Goal: Contribute content: Contribute content

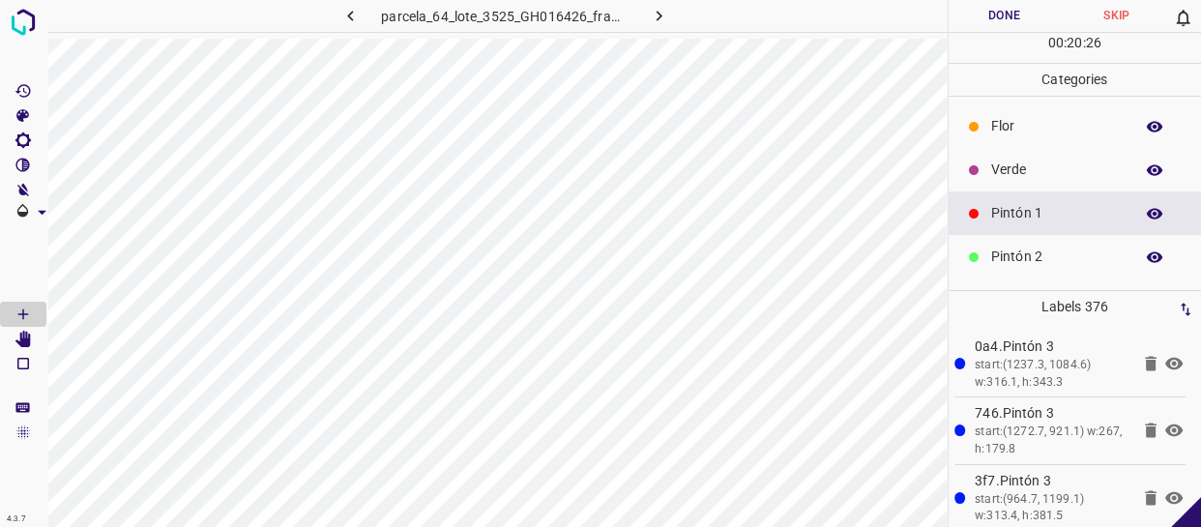
click at [1003, 145] on div "Flor" at bounding box center [1074, 126] width 253 height 44
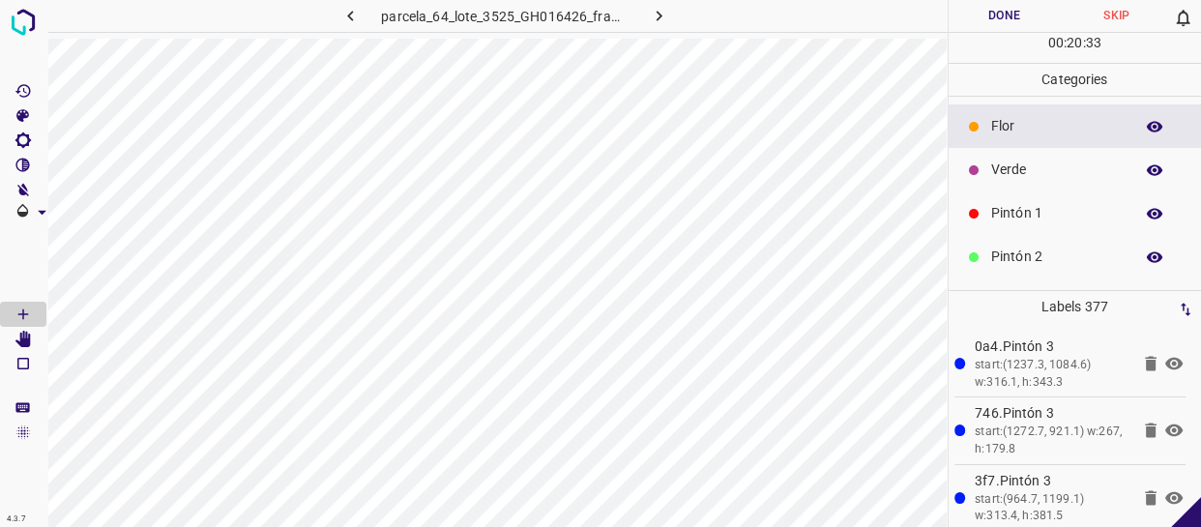
click at [996, 222] on p "Pintón 1" at bounding box center [1057, 213] width 132 height 20
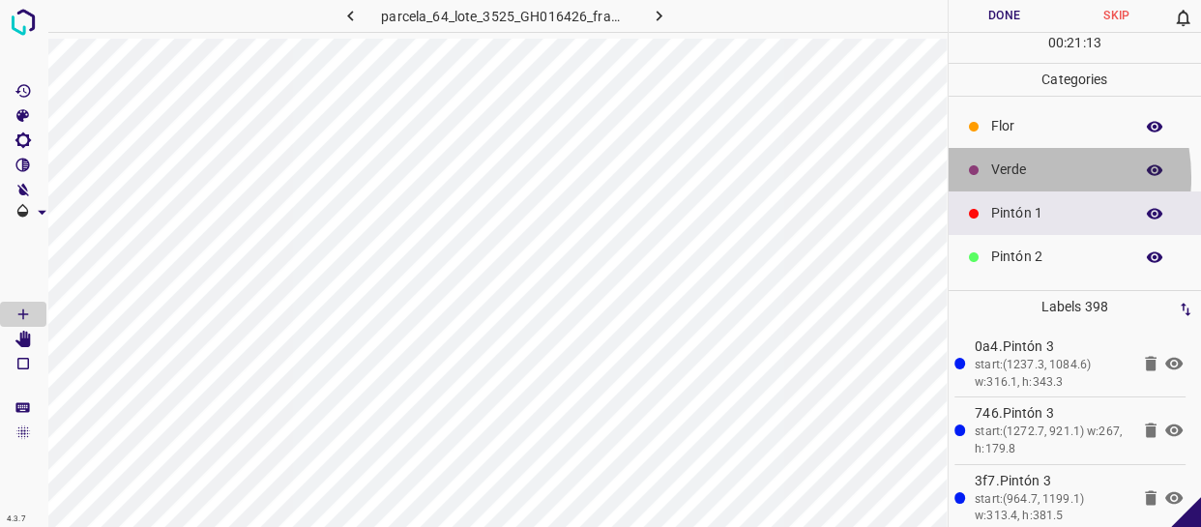
click at [1007, 177] on p "Verde" at bounding box center [1057, 170] width 132 height 20
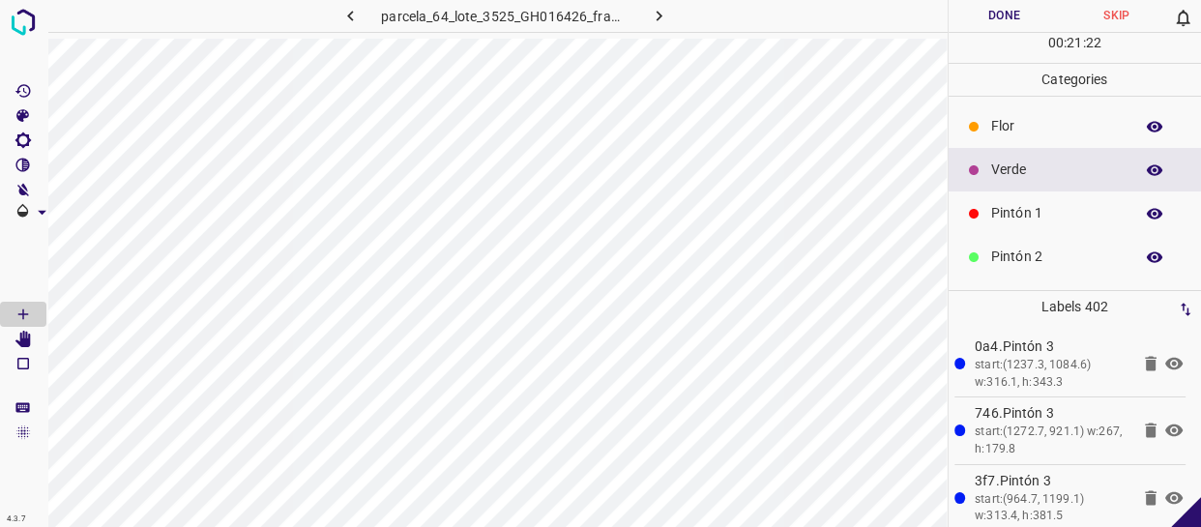
click at [1005, 211] on p "Pintón 1" at bounding box center [1057, 213] width 132 height 20
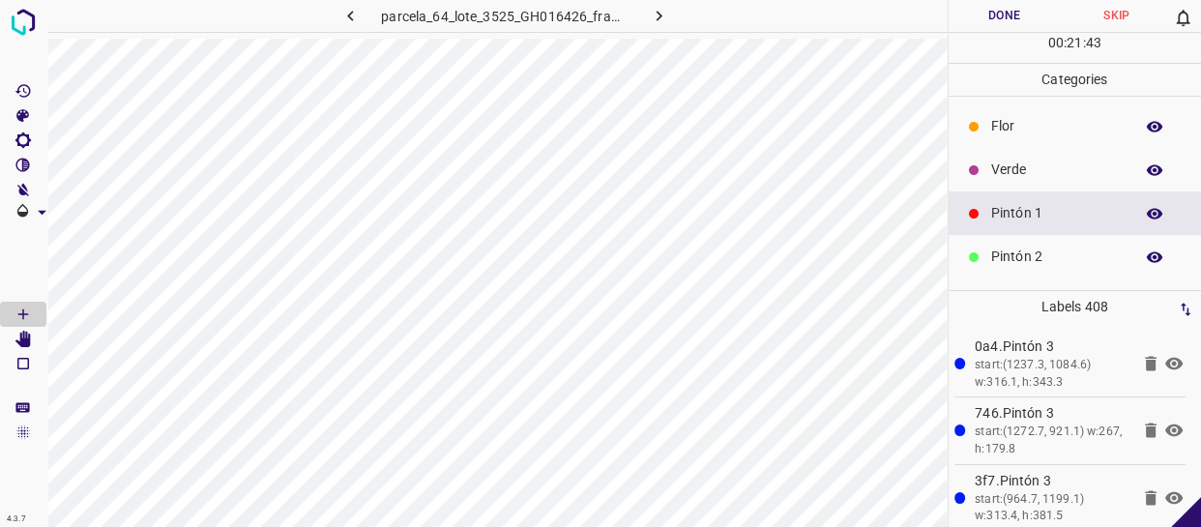
click at [1035, 170] on p "Verde" at bounding box center [1057, 170] width 132 height 20
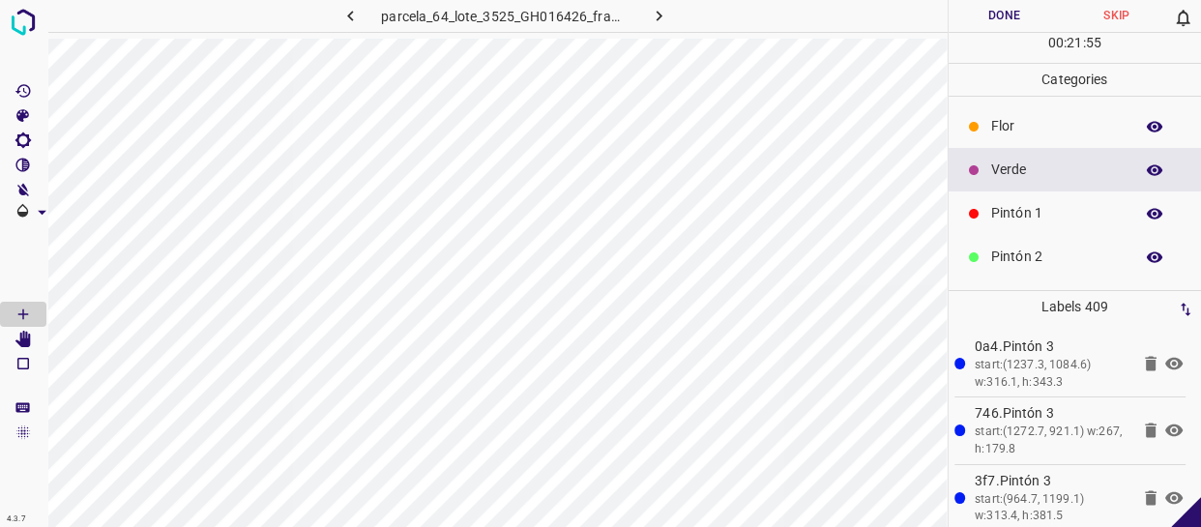
click at [1016, 209] on p "Pintón 1" at bounding box center [1057, 213] width 132 height 20
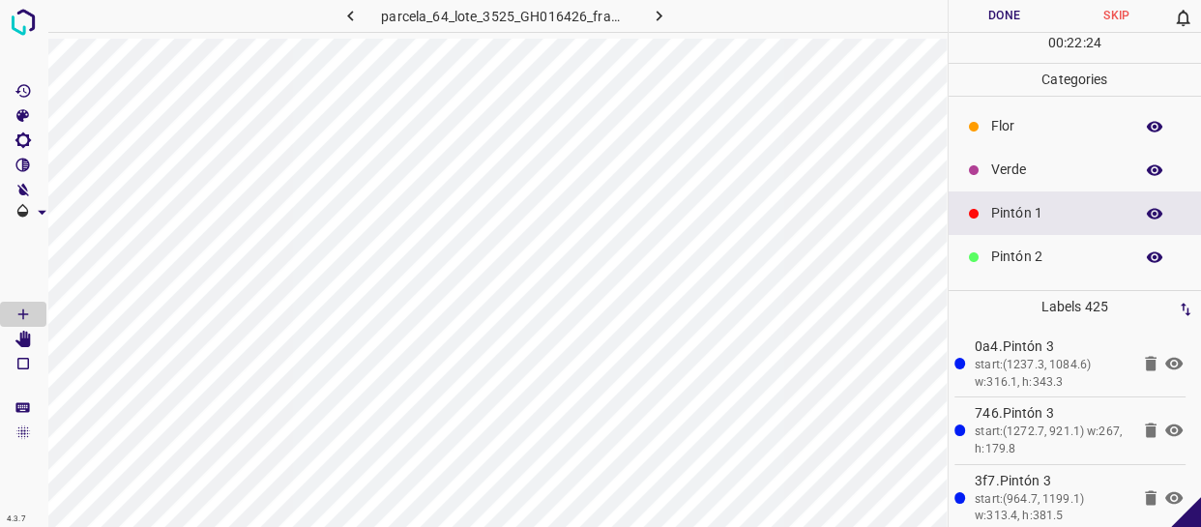
click at [1047, 157] on div "Verde" at bounding box center [1074, 170] width 253 height 44
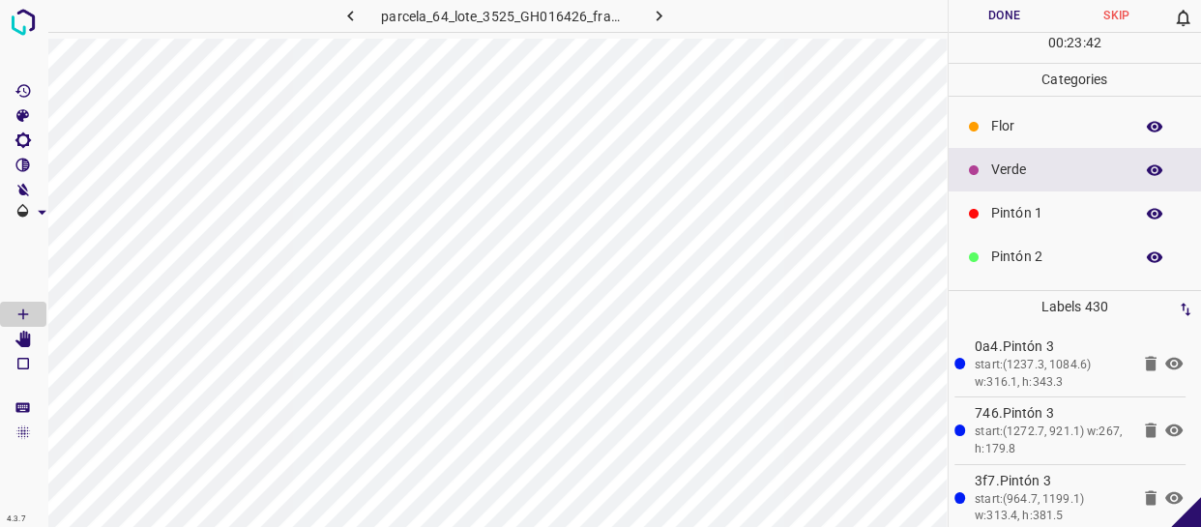
click at [1049, 207] on p "Pintón 1" at bounding box center [1057, 213] width 132 height 20
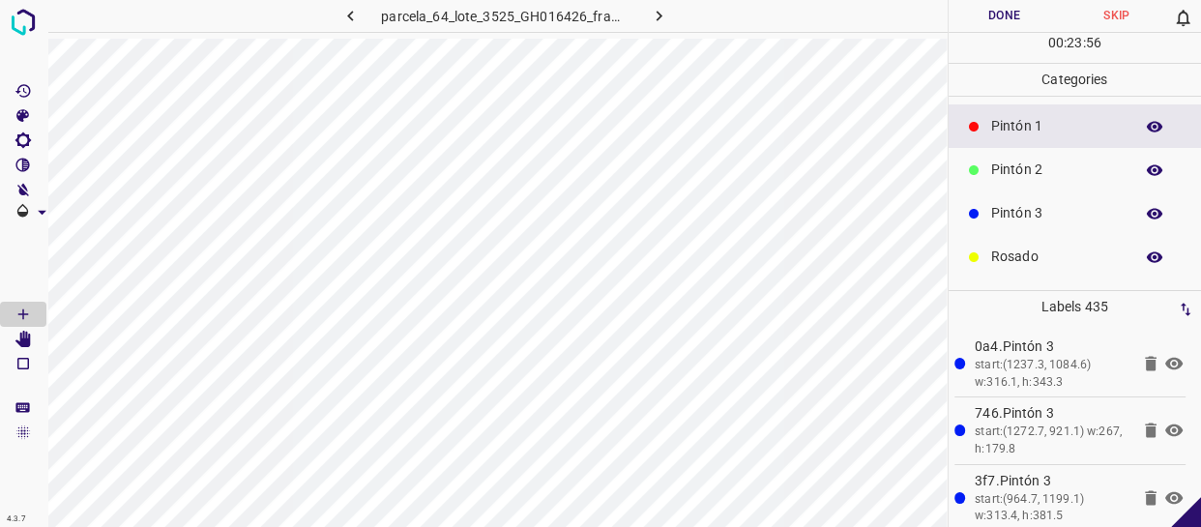
scroll to position [169, 0]
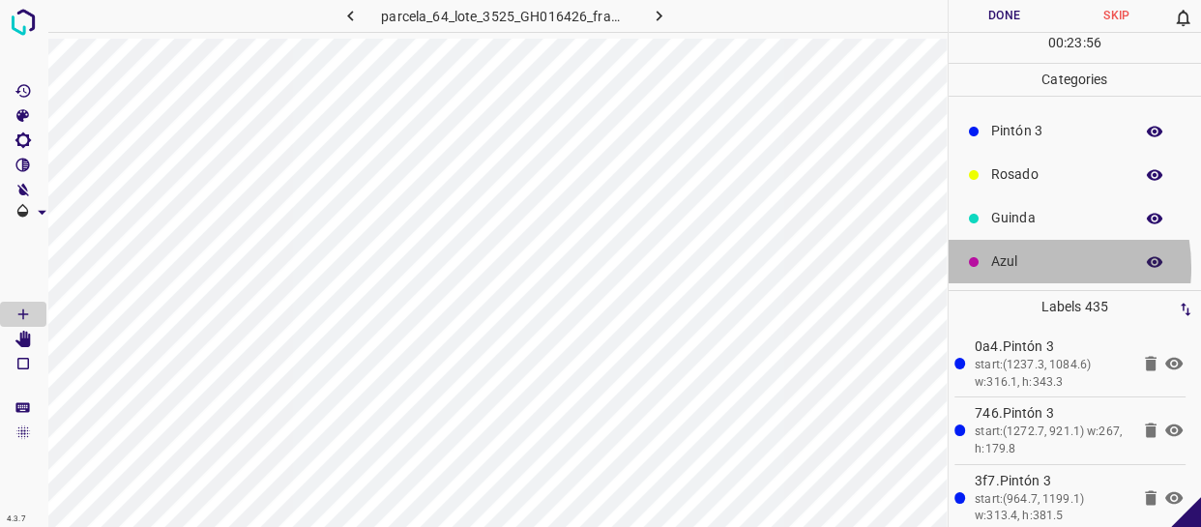
click at [1019, 267] on p "Azul" at bounding box center [1057, 261] width 132 height 20
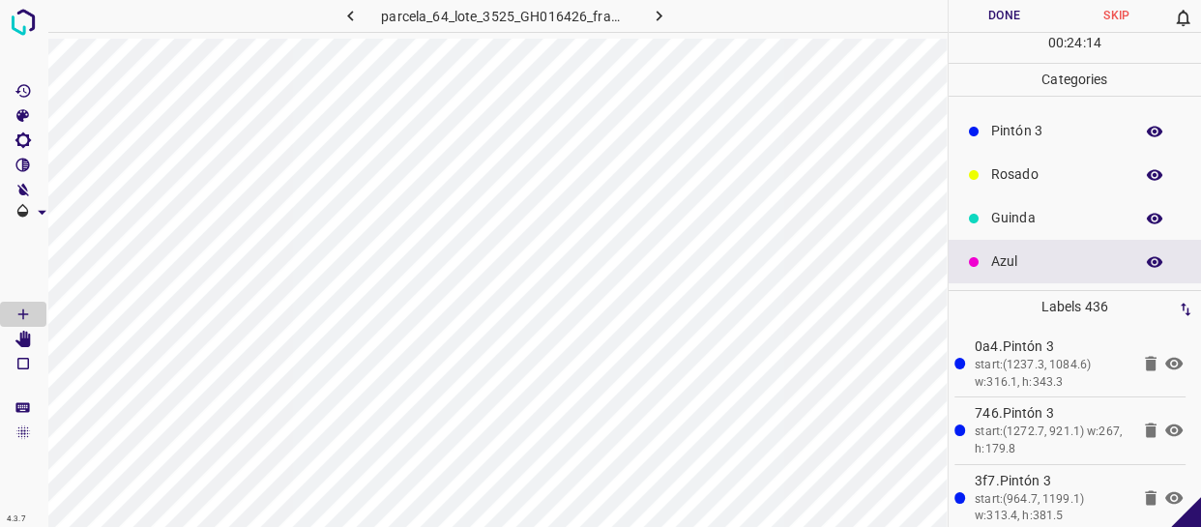
scroll to position [0, 0]
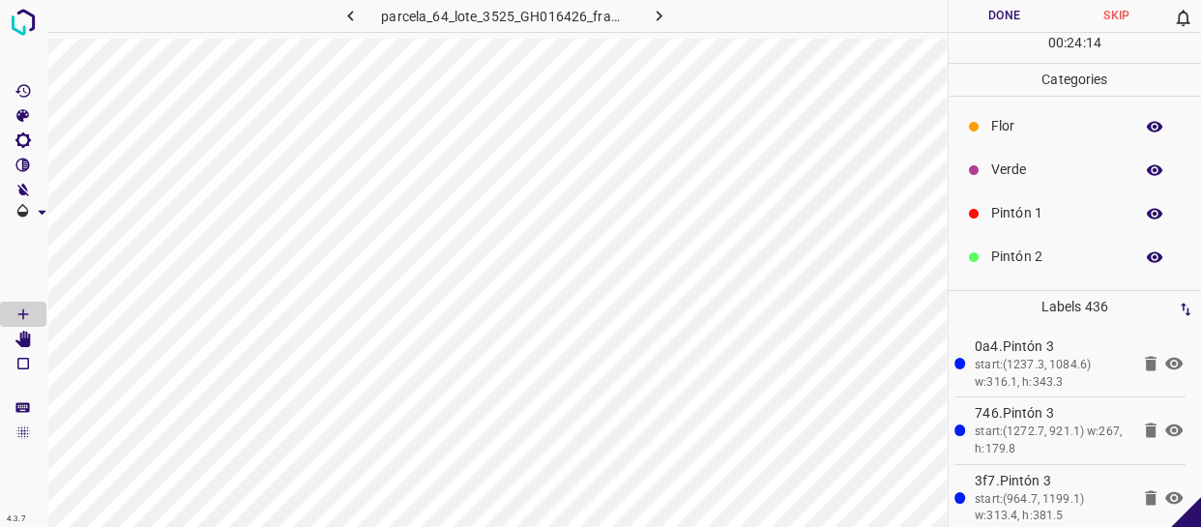
click at [1034, 170] on p "Verde" at bounding box center [1057, 170] width 132 height 20
click at [1047, 126] on p "Flor" at bounding box center [1057, 126] width 132 height 20
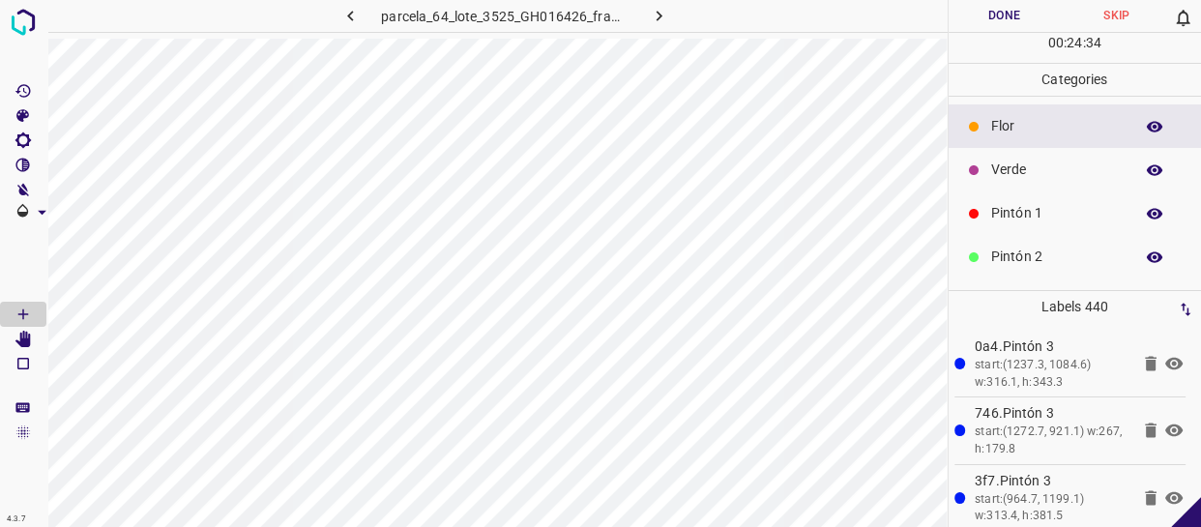
click at [1050, 162] on p "Verde" at bounding box center [1057, 170] width 132 height 20
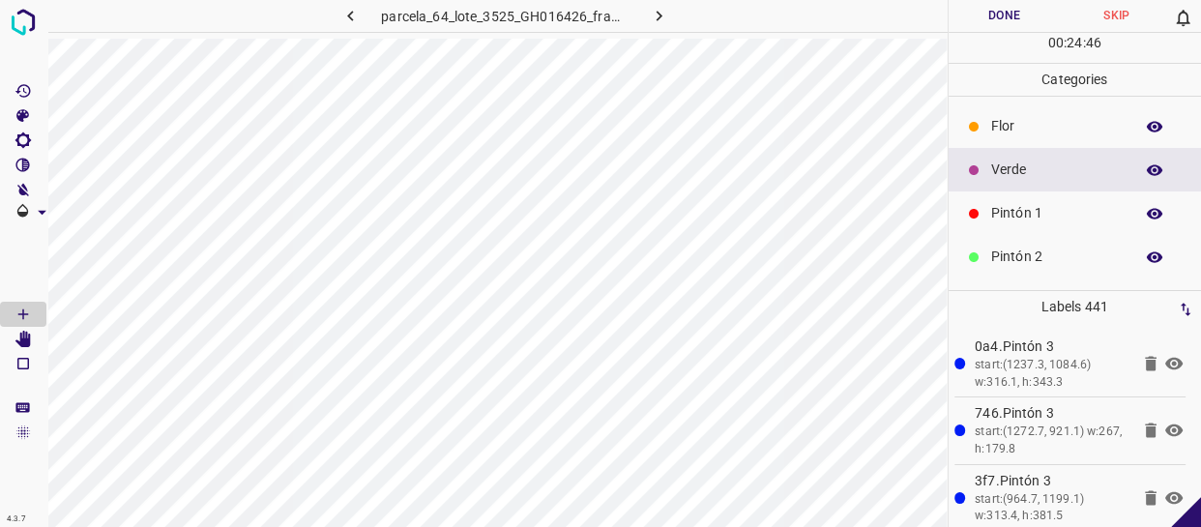
click at [1146, 166] on icon "button" at bounding box center [1154, 169] width 17 height 17
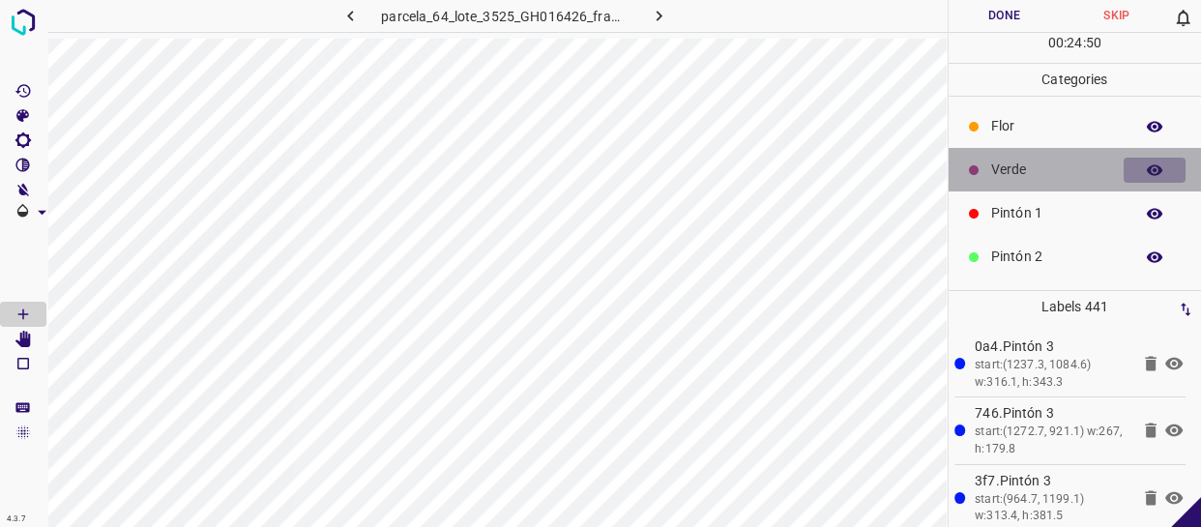
click at [1150, 167] on button "button" at bounding box center [1154, 170] width 62 height 25
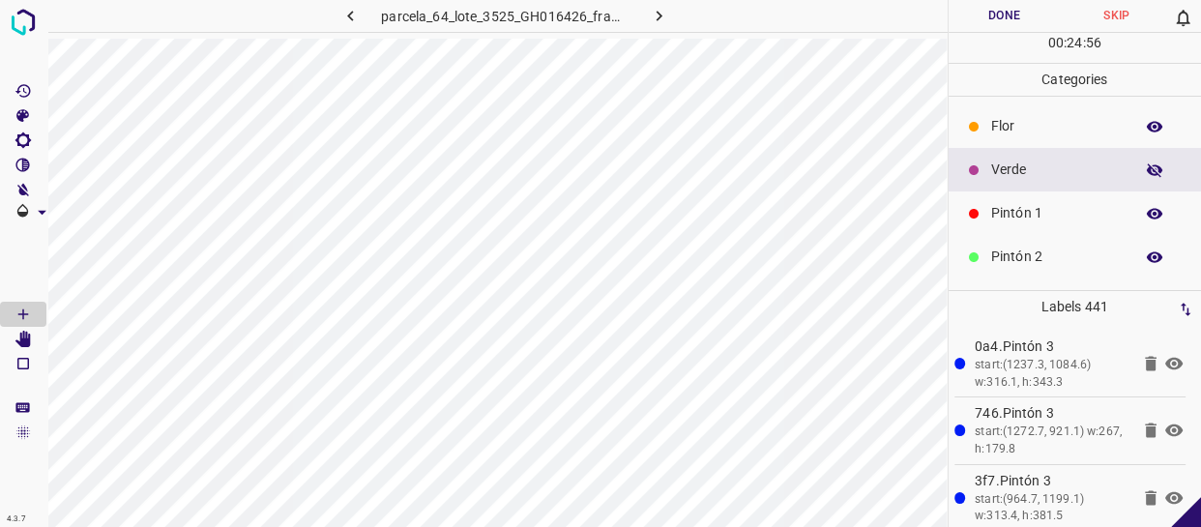
click at [28, 345] on icon "[Space] Edit" at bounding box center [22, 339] width 15 height 17
click at [1146, 161] on icon "button" at bounding box center [1154, 169] width 17 height 17
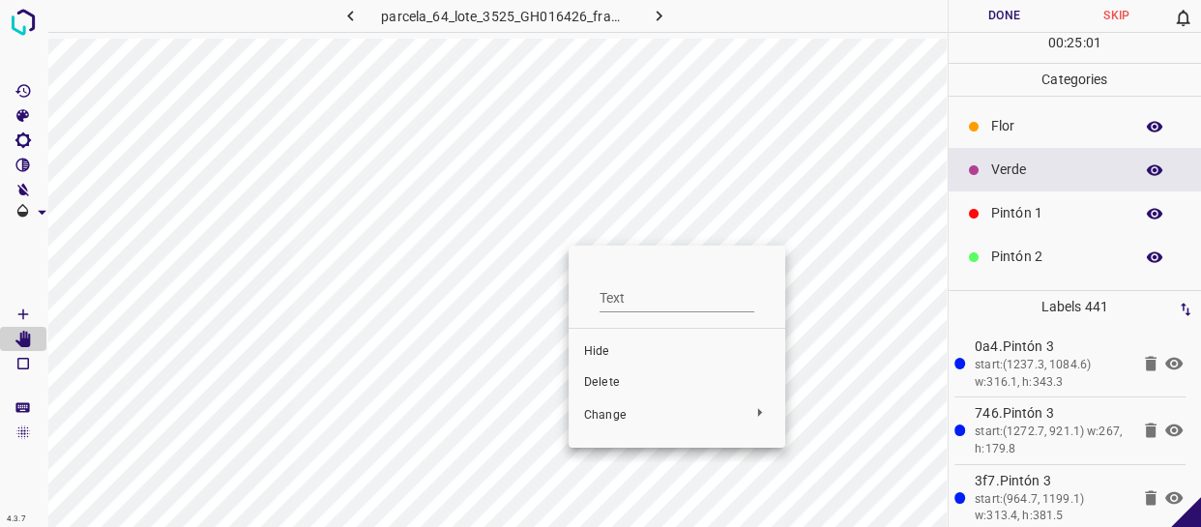
click at [234, 231] on div at bounding box center [600, 263] width 1201 height 527
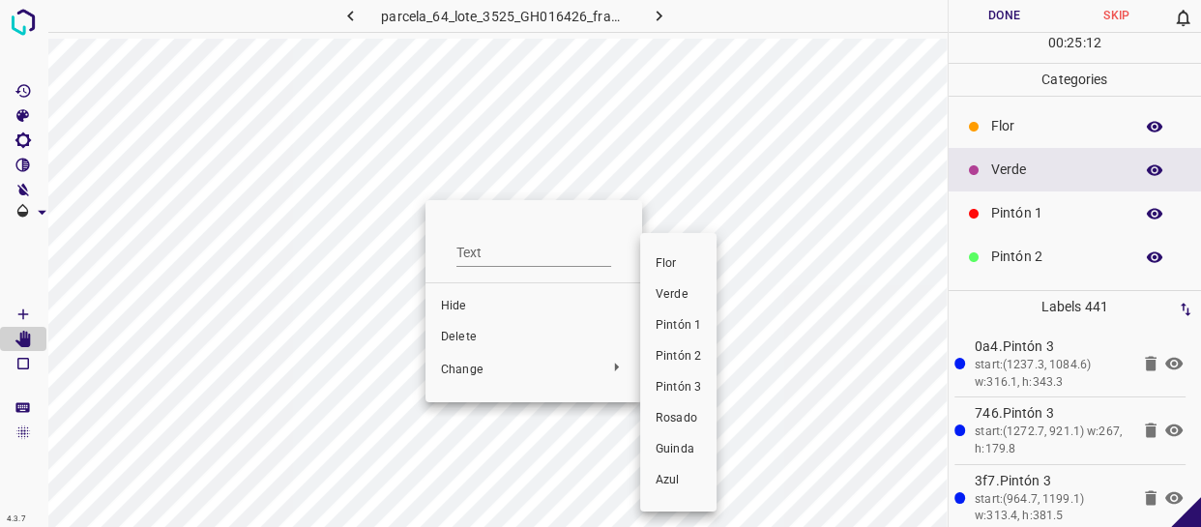
click at [686, 321] on span "Pintón 1" at bounding box center [677, 325] width 45 height 17
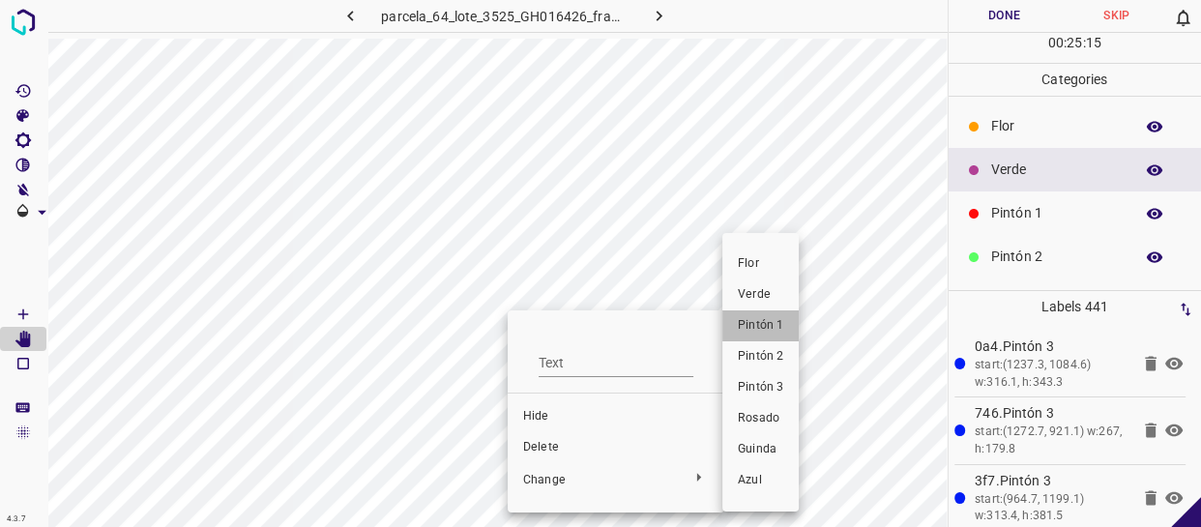
click at [759, 332] on span "Pintón 1" at bounding box center [760, 325] width 45 height 17
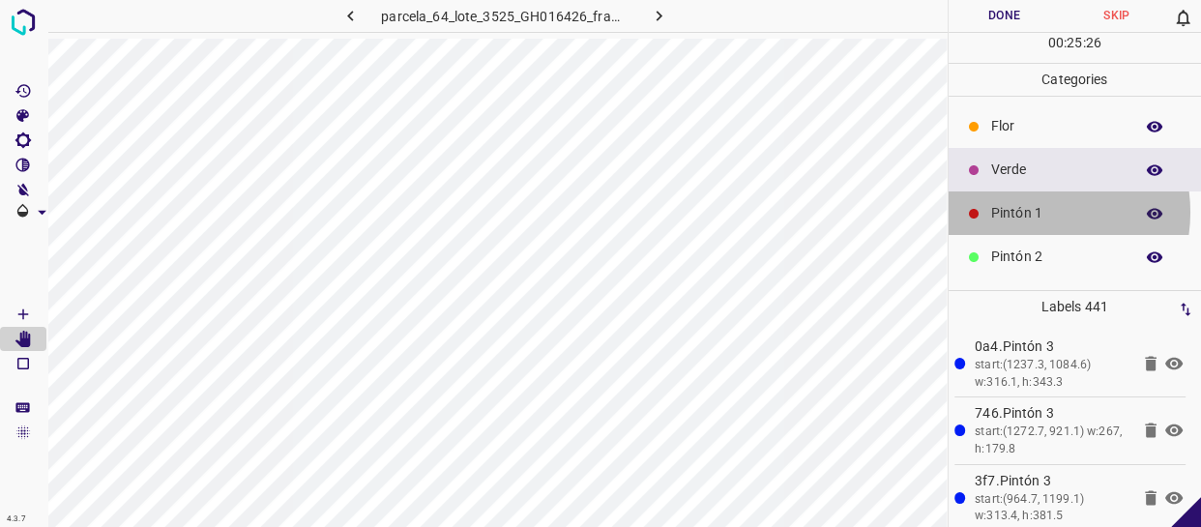
click at [1024, 212] on p "Pintón 1" at bounding box center [1057, 213] width 132 height 20
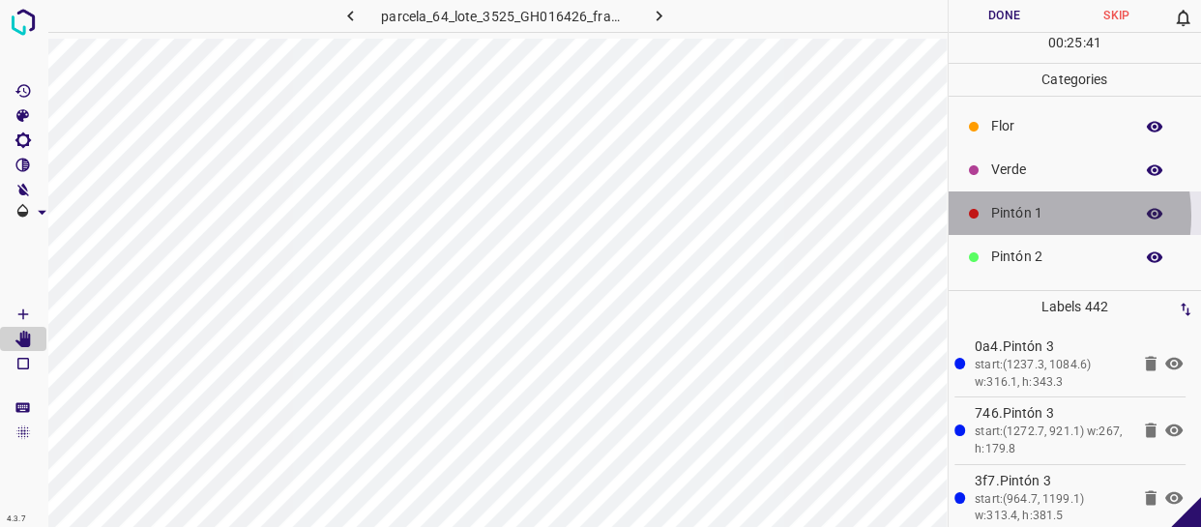
click at [1029, 216] on p "Pintón 1" at bounding box center [1057, 213] width 132 height 20
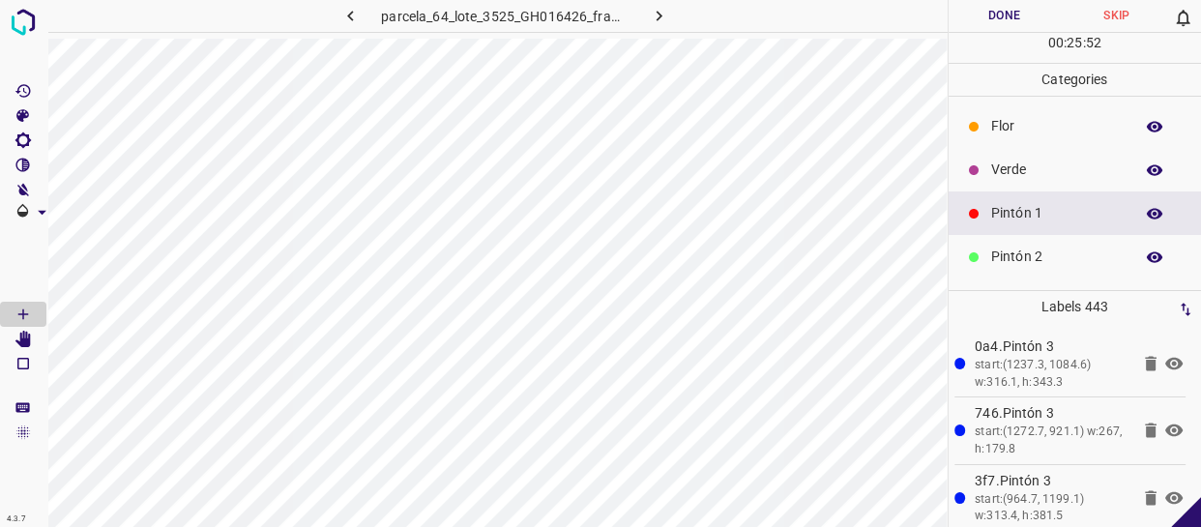
click at [1022, 17] on button "Done" at bounding box center [1004, 16] width 112 height 32
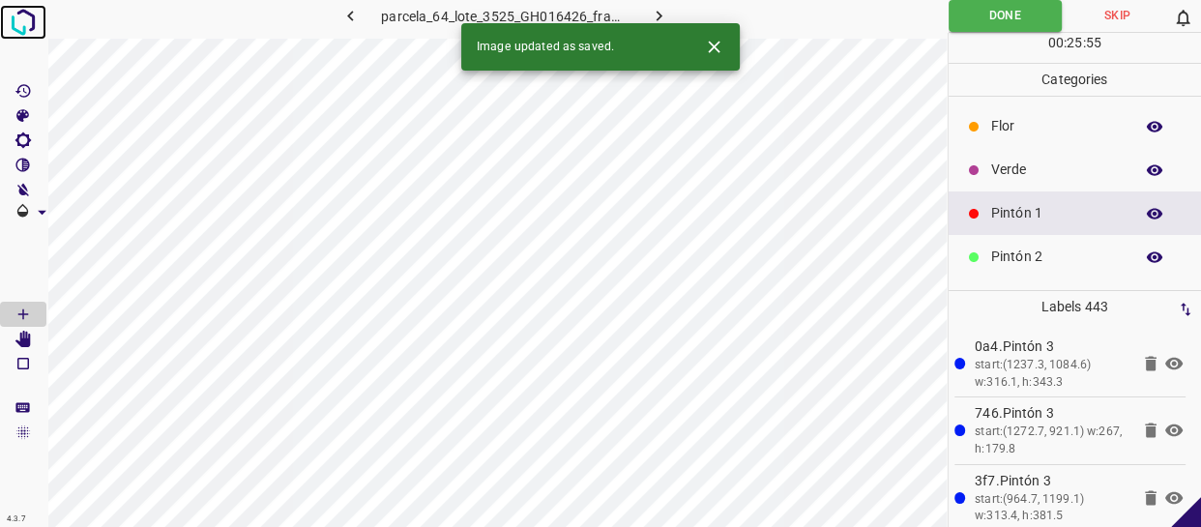
click at [23, 19] on img at bounding box center [23, 22] width 35 height 35
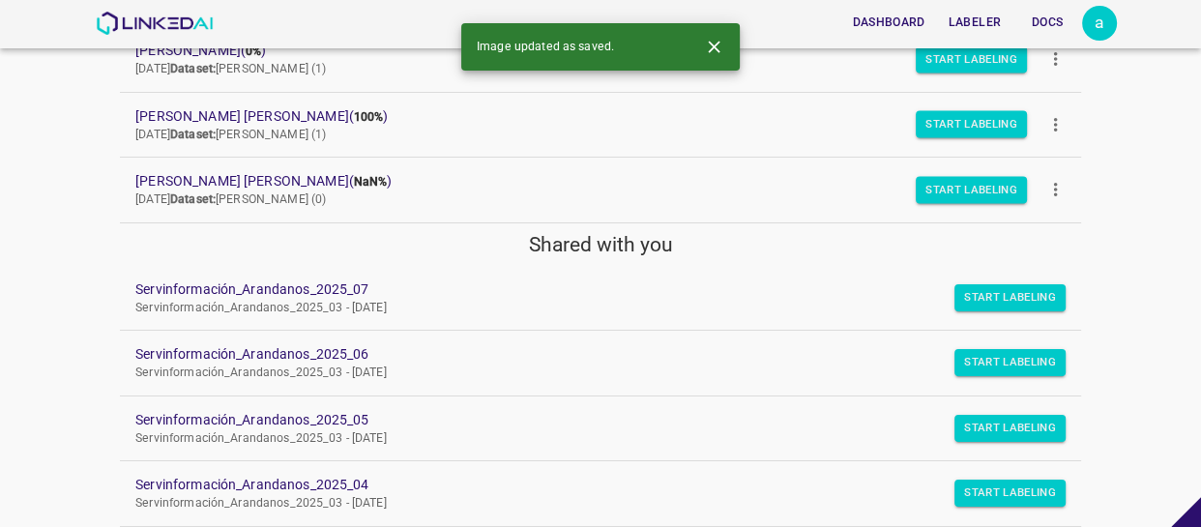
scroll to position [439, 0]
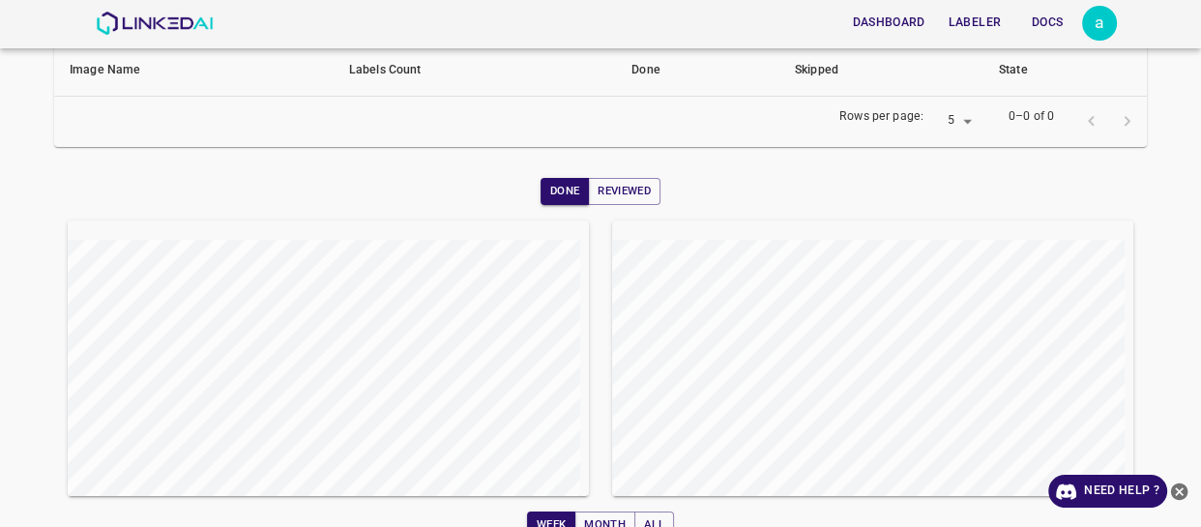
scroll to position [348, 0]
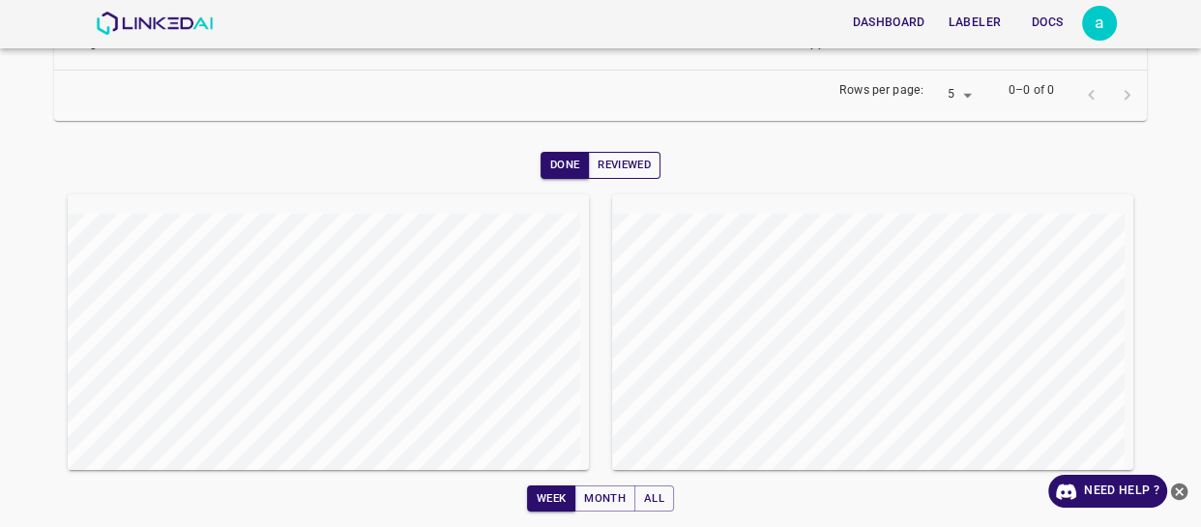
click at [632, 164] on button "Reviewed" at bounding box center [624, 165] width 73 height 27
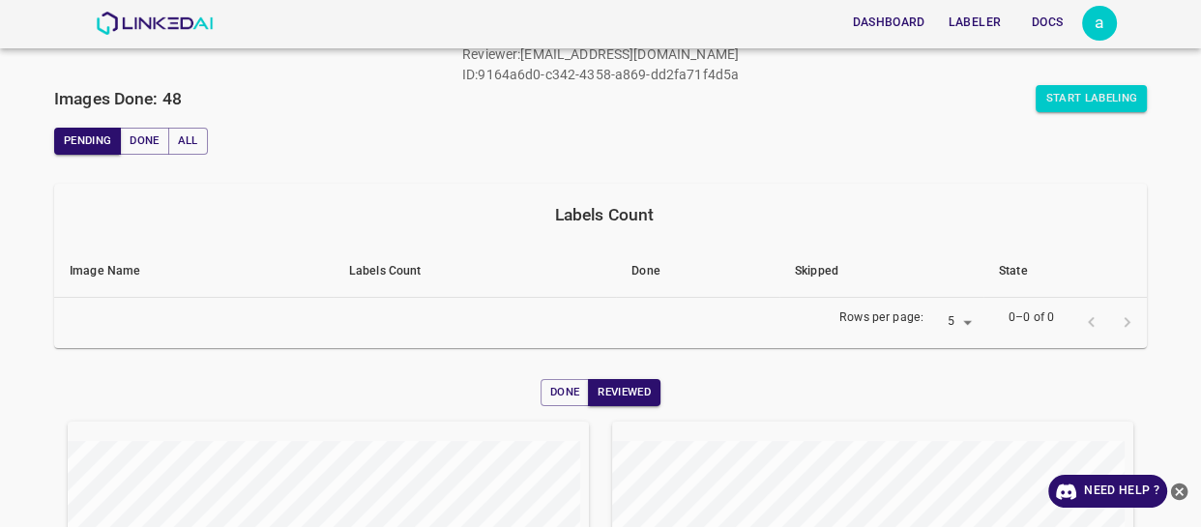
scroll to position [175, 0]
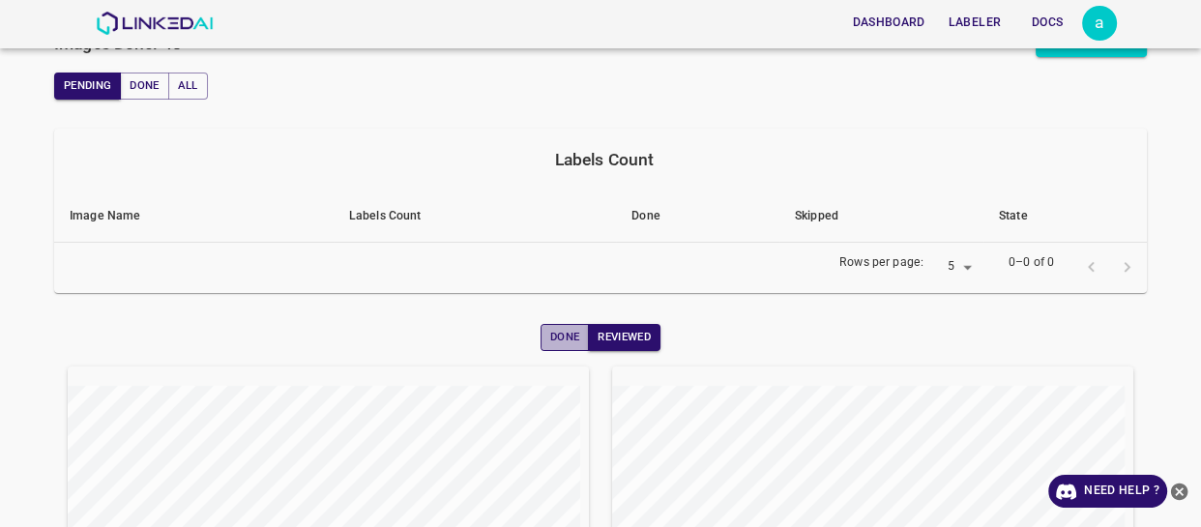
click at [569, 338] on button "Done" at bounding box center [564, 337] width 48 height 27
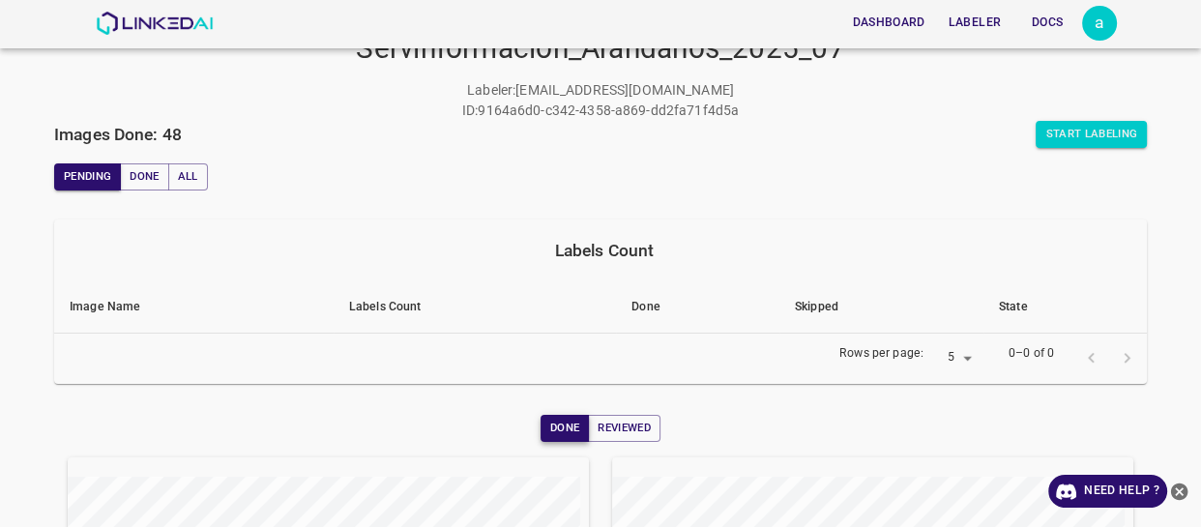
scroll to position [0, 0]
